Goal: Navigation & Orientation: Find specific page/section

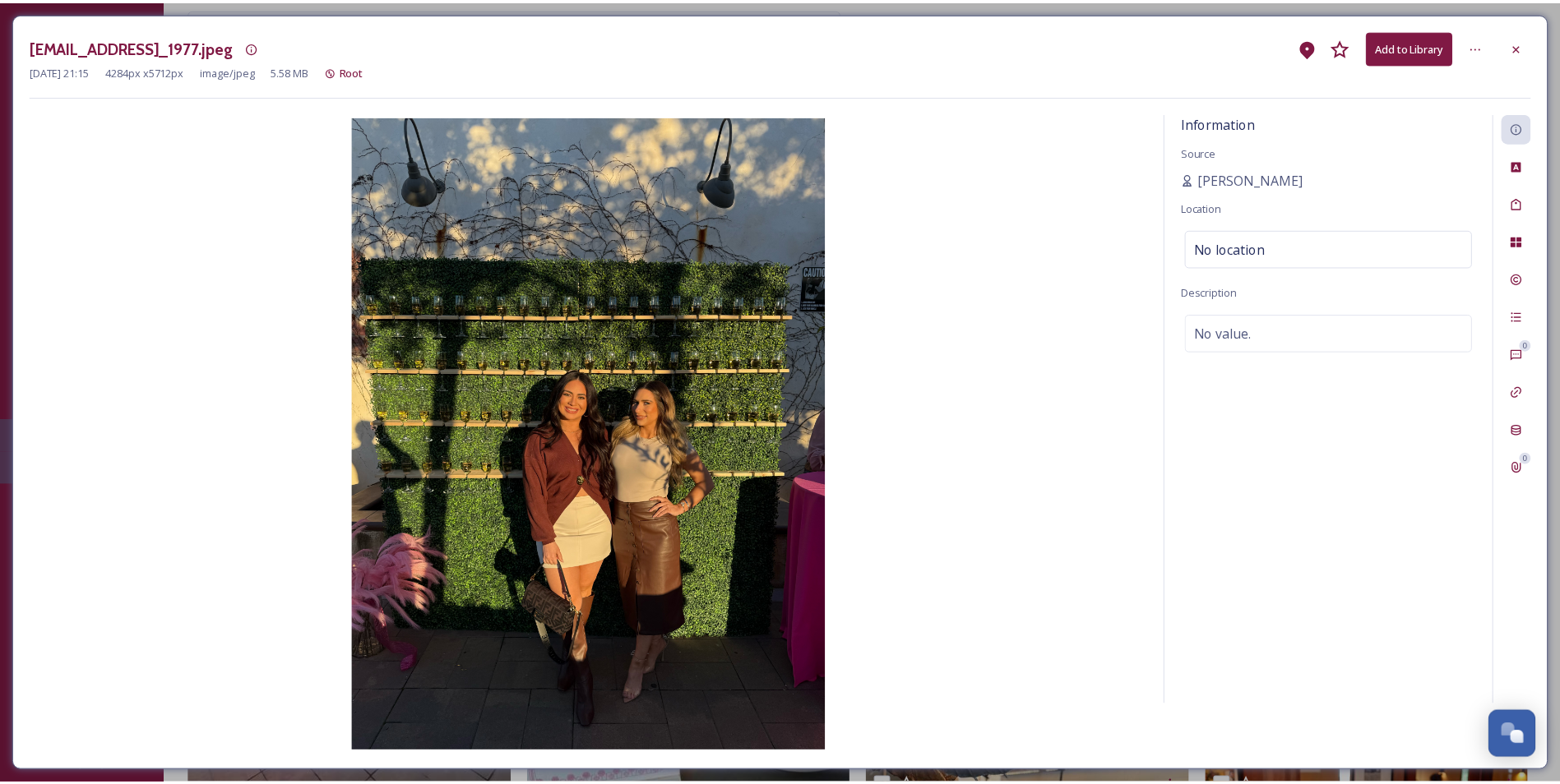
scroll to position [411, 0]
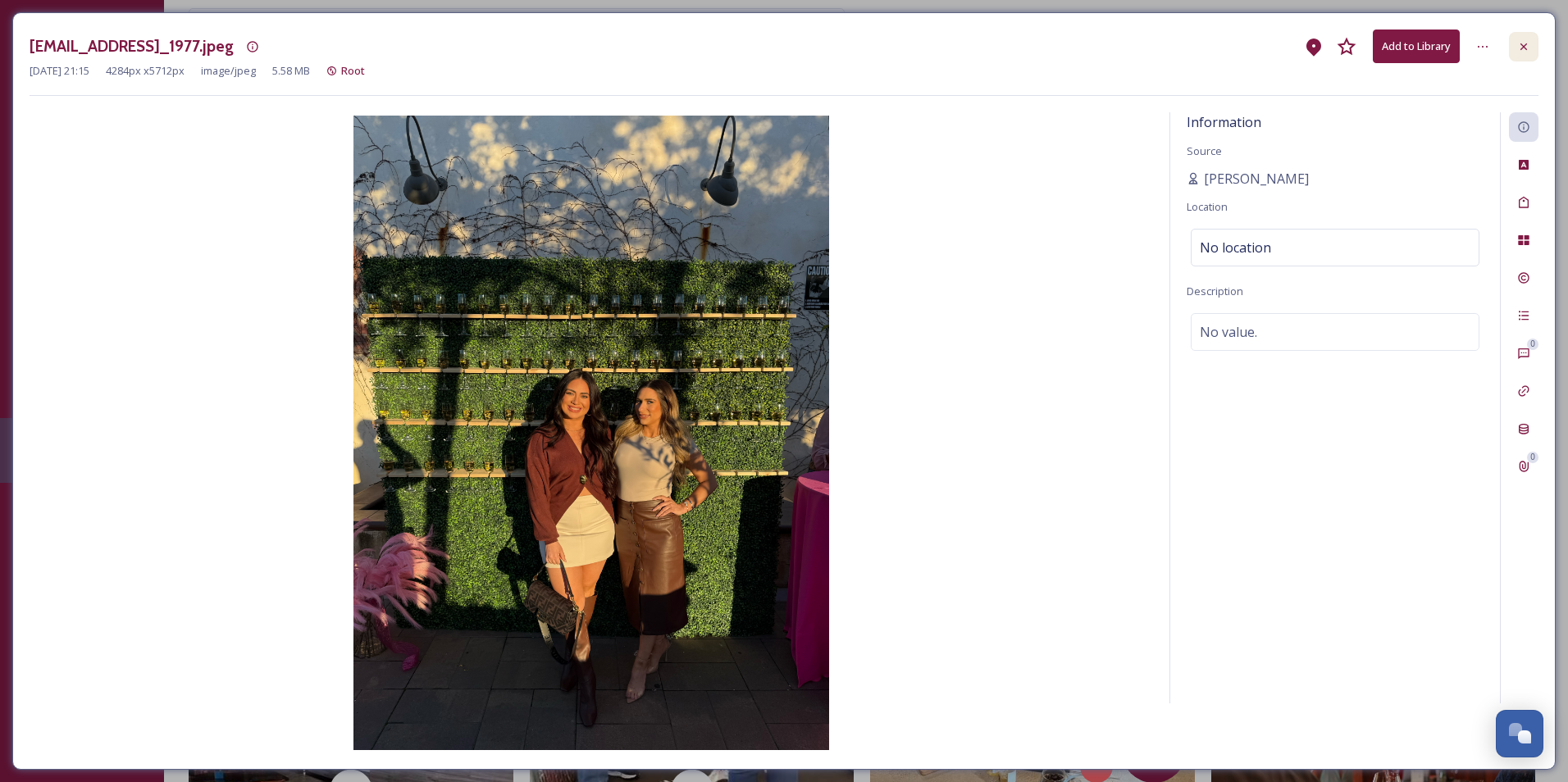
click at [1535, 51] on div at bounding box center [1523, 47] width 30 height 30
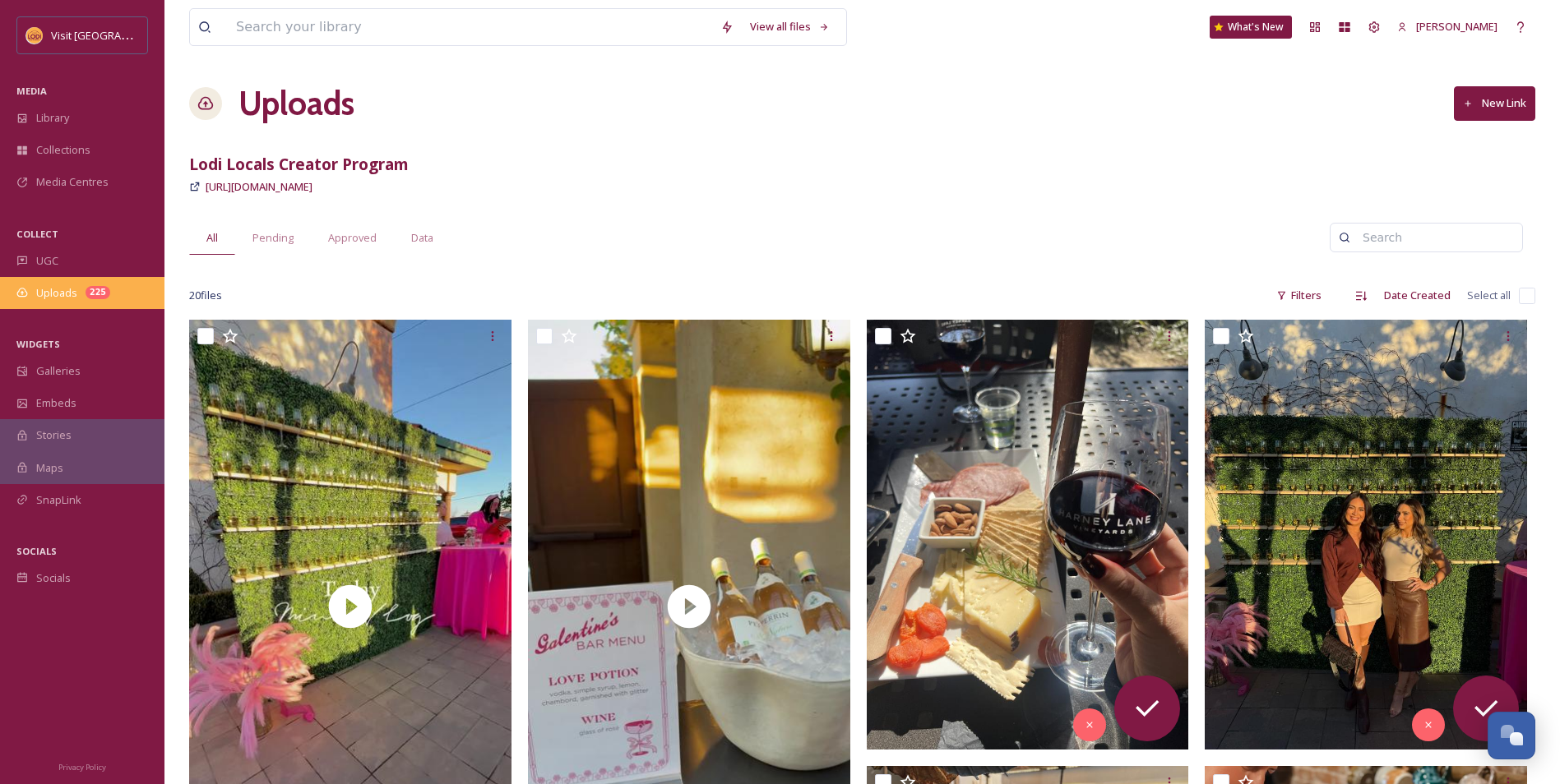
click at [97, 304] on div "Uploads 225" at bounding box center [82, 293] width 164 height 32
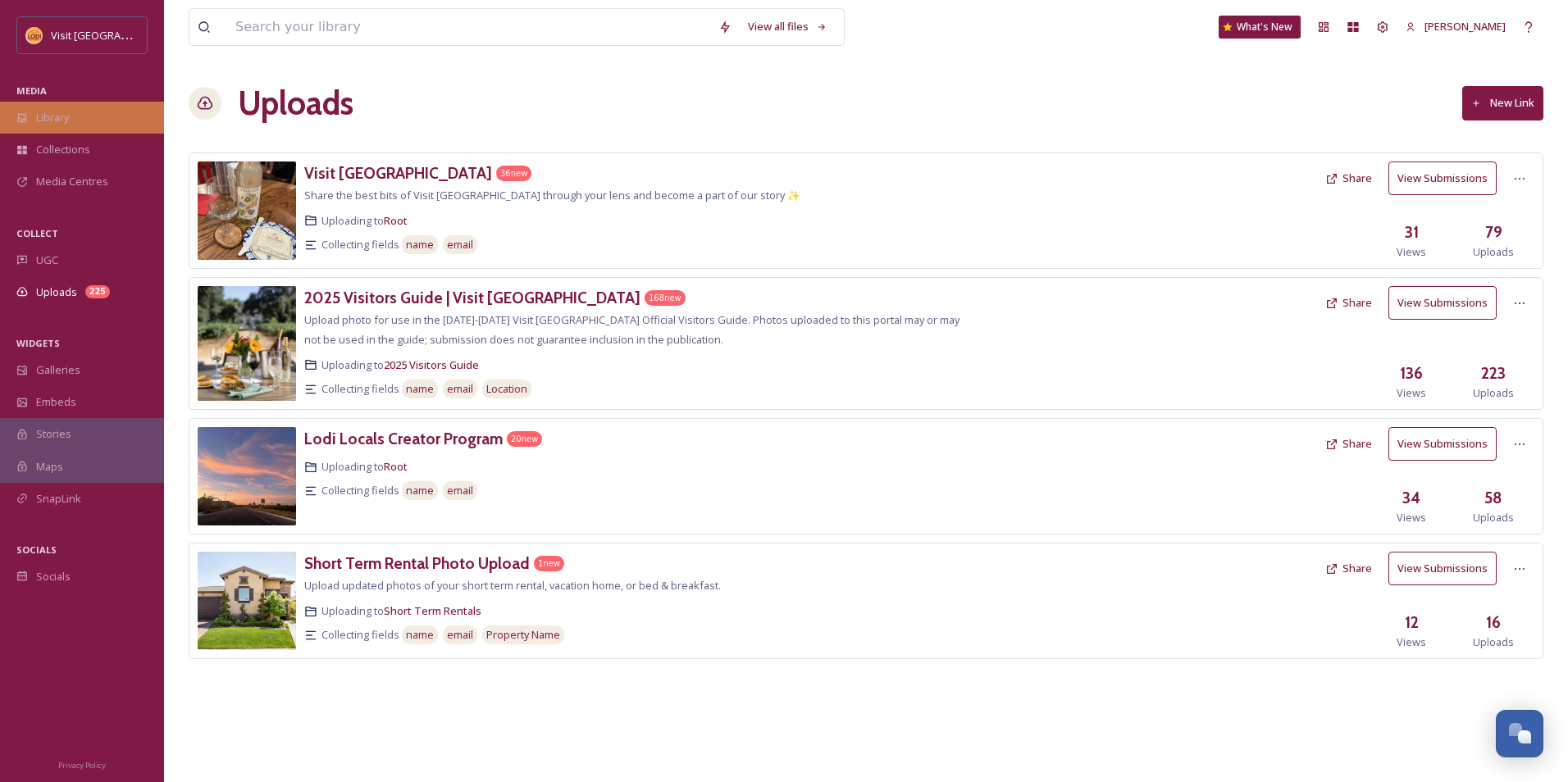
click at [79, 122] on div "Library" at bounding box center [82, 118] width 164 height 32
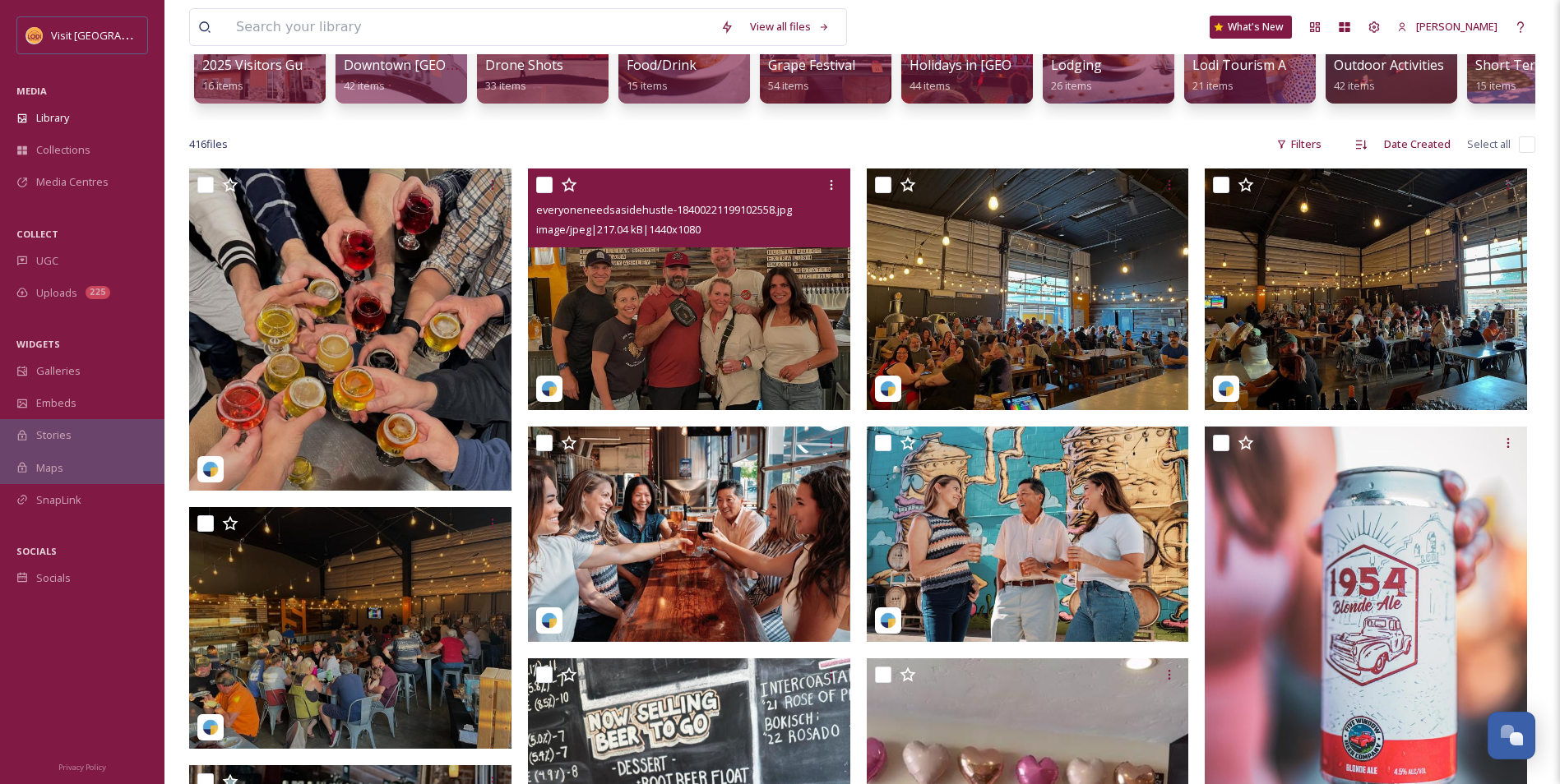
scroll to position [246, 0]
